Goal: Register for event/course

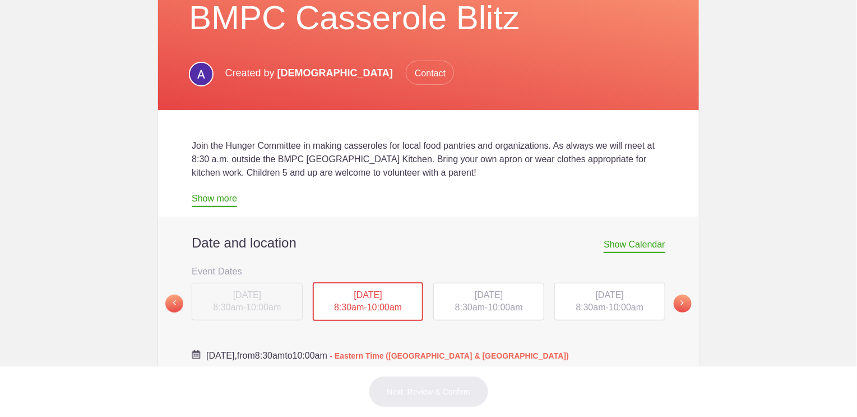
scroll to position [168, 0]
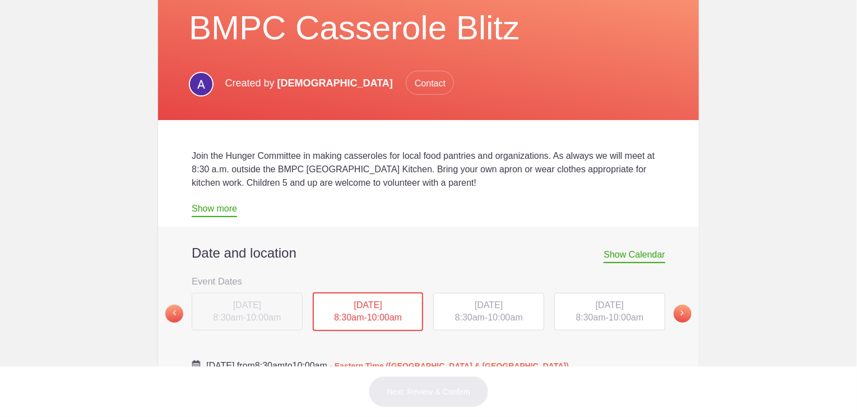
click at [489, 312] on span "10:00am" at bounding box center [505, 317] width 35 height 10
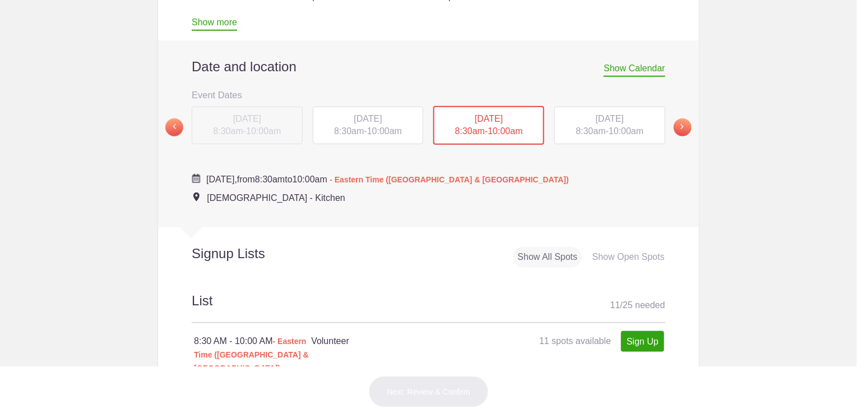
scroll to position [449, 0]
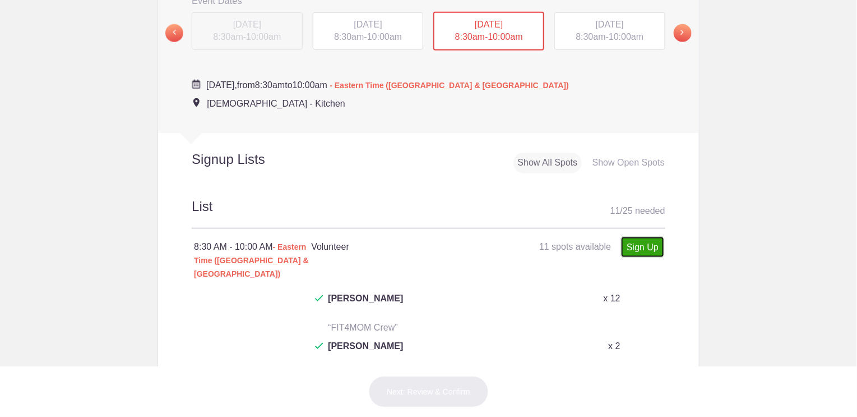
click at [642, 242] on link "Sign Up" at bounding box center [642, 247] width 43 height 21
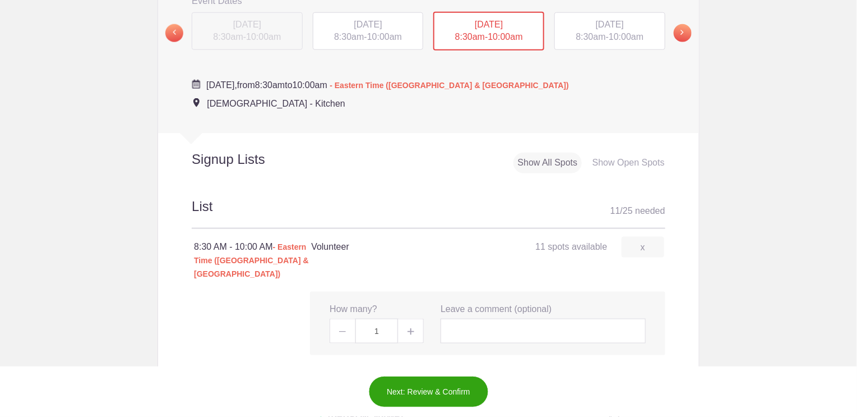
click at [408, 328] on img at bounding box center [411, 331] width 7 height 7
type input "2"
click at [463, 318] on input "text" at bounding box center [543, 330] width 205 height 25
type input "[PERSON_NAME] and [PERSON_NAME]"
click at [429, 389] on button "Next: Review & Confirm" at bounding box center [428, 391] width 121 height 31
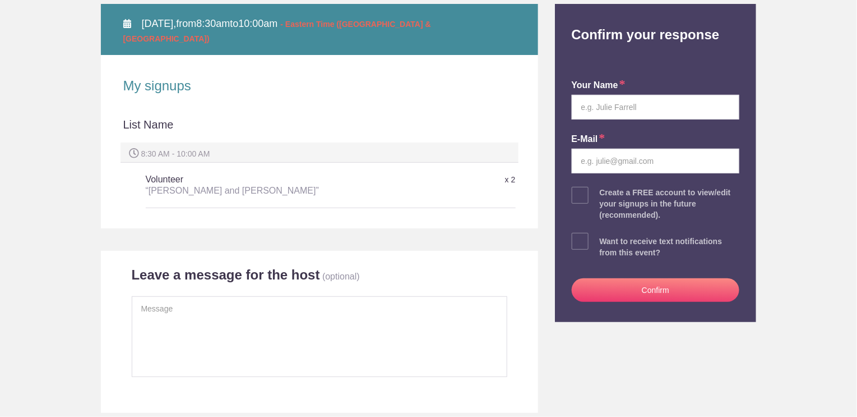
scroll to position [168, 0]
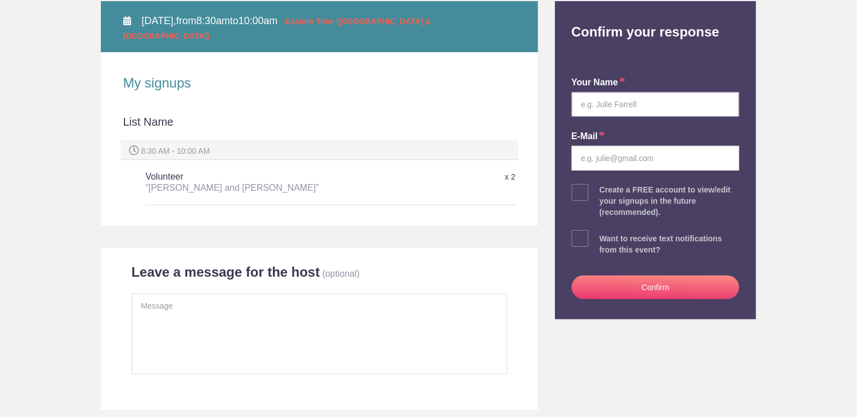
click at [626, 105] on input "text" at bounding box center [656, 104] width 168 height 25
type input "[PERSON_NAME]"
type input "judytorchiana@gmail.com"
click at [650, 285] on button "Confirm" at bounding box center [656, 287] width 168 height 24
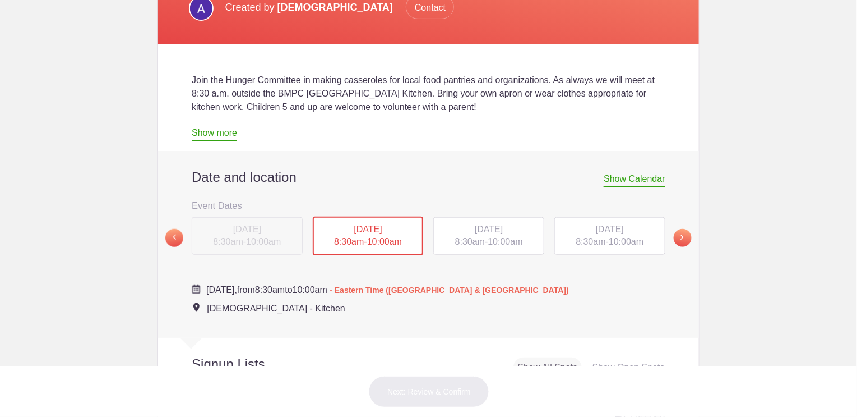
scroll to position [336, 0]
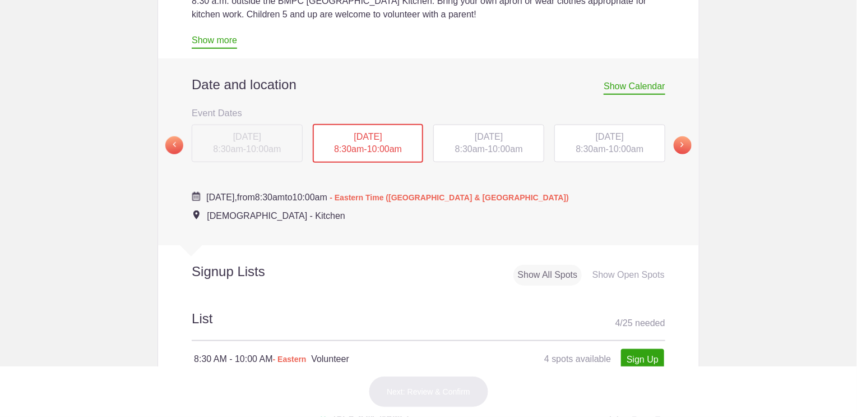
click at [599, 146] on div "SAT, Dec 13, 2025 8:30am - 10:00am" at bounding box center [609, 143] width 111 height 38
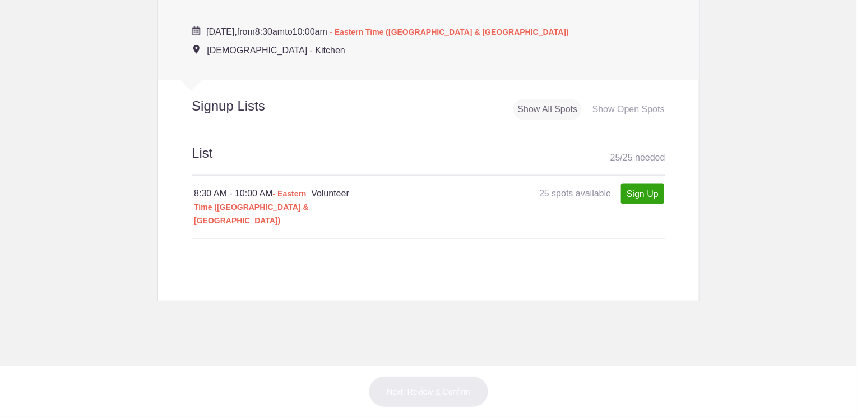
scroll to position [505, 0]
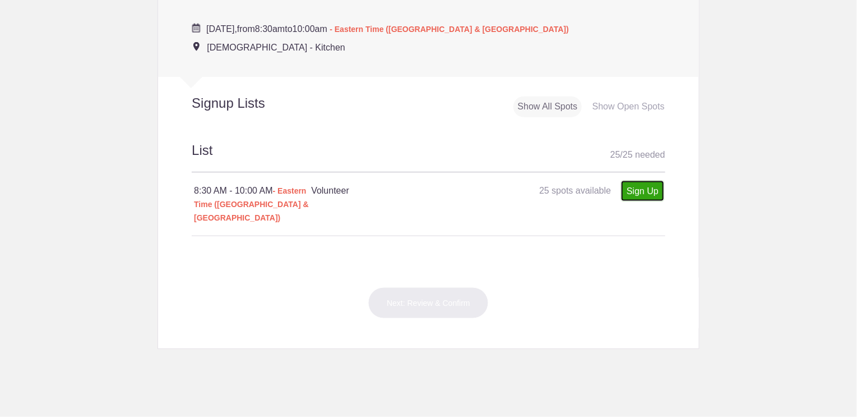
click at [637, 190] on link "Sign Up" at bounding box center [642, 191] width 43 height 21
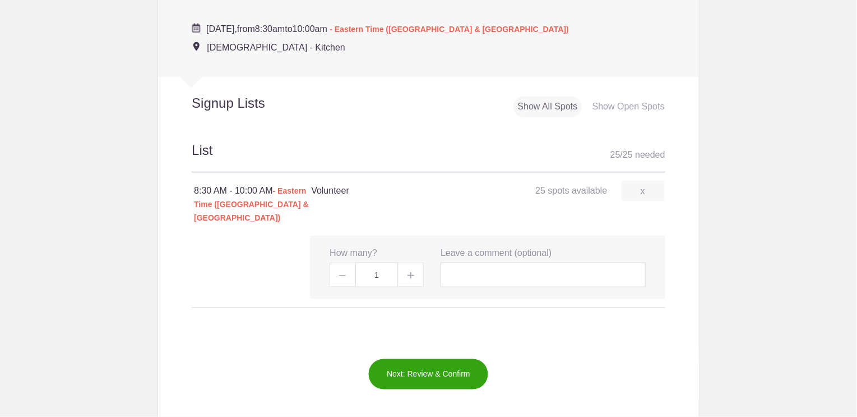
drag, startPoint x: 405, startPoint y: 261, endPoint x: 412, endPoint y: 261, distance: 6.2
click at [408, 272] on img at bounding box center [411, 275] width 7 height 7
type input "2"
click at [451, 262] on input "text" at bounding box center [543, 274] width 205 height 25
type input "[PERSON_NAME] and [PERSON_NAME]"
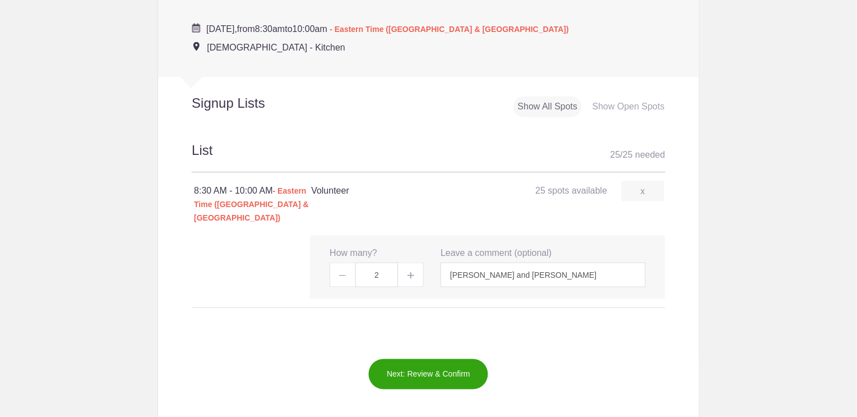
click at [446, 358] on button "Next: Review & Confirm" at bounding box center [428, 373] width 121 height 31
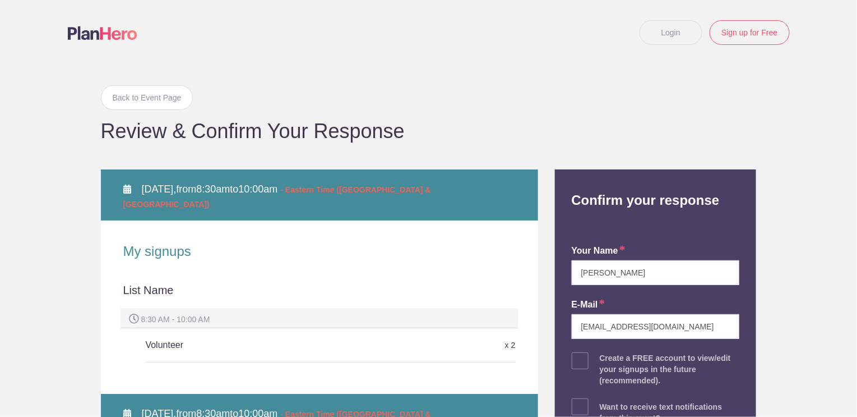
scroll to position [112, 0]
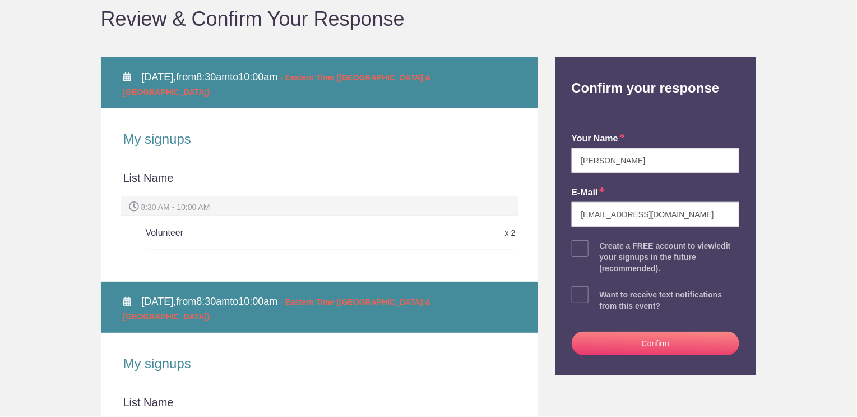
click at [654, 340] on button "Confirm" at bounding box center [656, 343] width 168 height 24
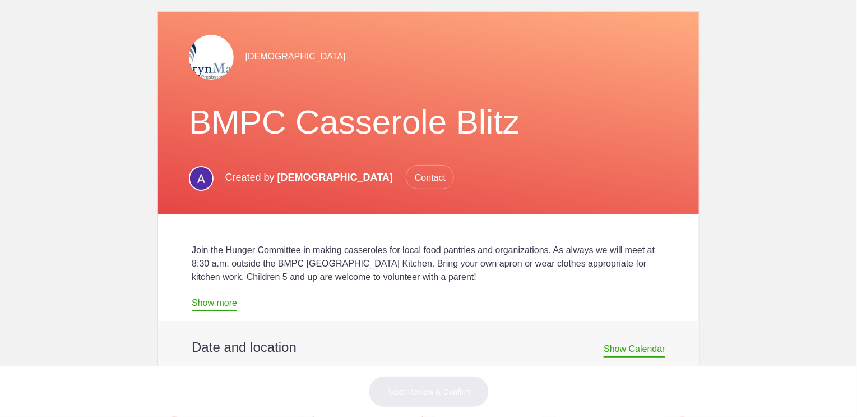
scroll to position [168, 0]
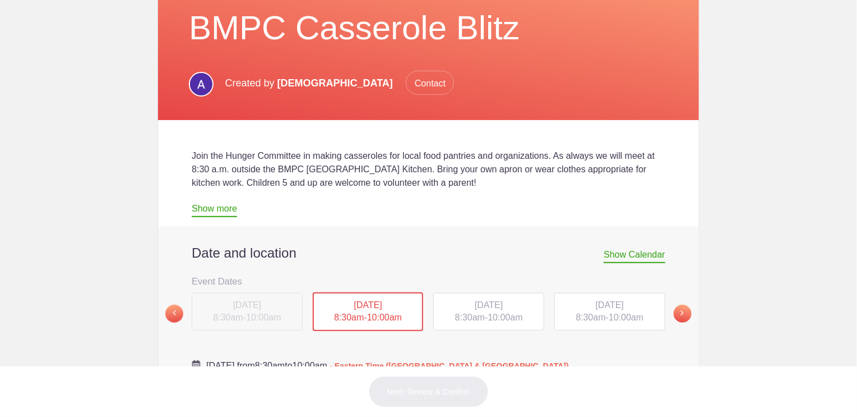
click at [475, 308] on span "[DATE]" at bounding box center [489, 305] width 28 height 10
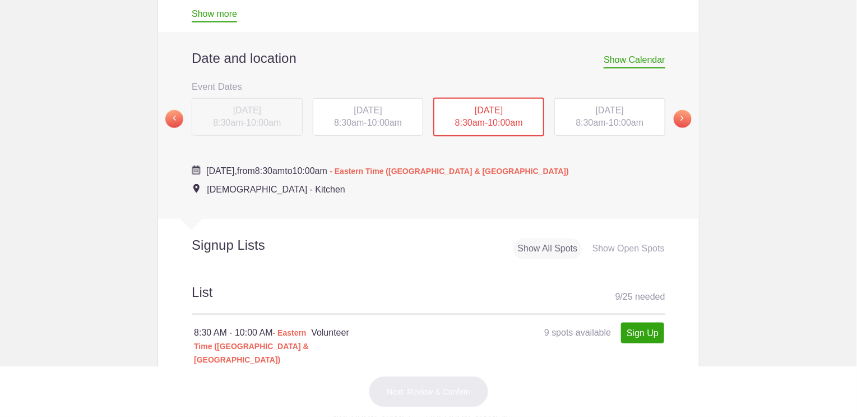
scroll to position [224, 0]
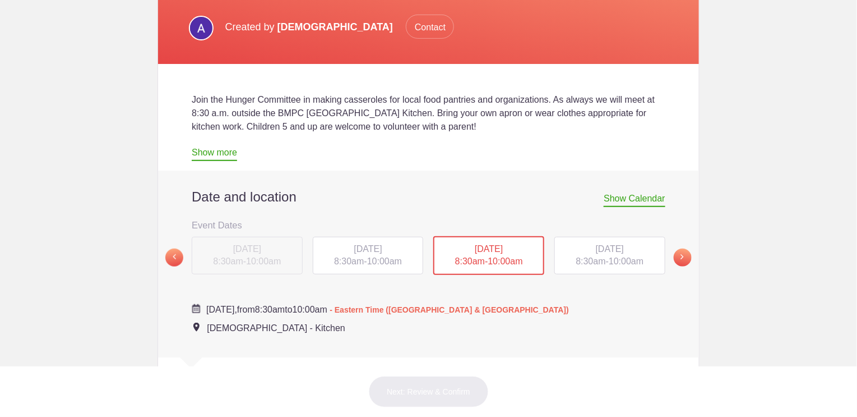
click at [387, 262] on span "10:00am" at bounding box center [384, 261] width 35 height 10
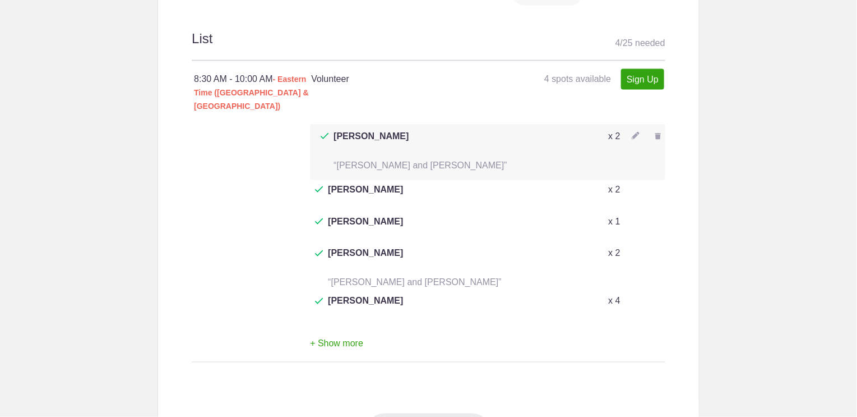
scroll to position [617, 0]
click at [342, 326] on button "+ Show more" at bounding box center [336, 343] width 53 height 35
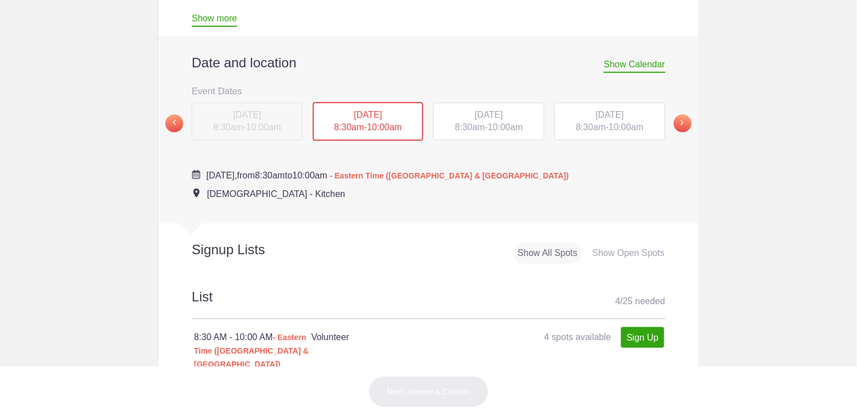
scroll to position [336, 0]
